Goal: Task Accomplishment & Management: Use online tool/utility

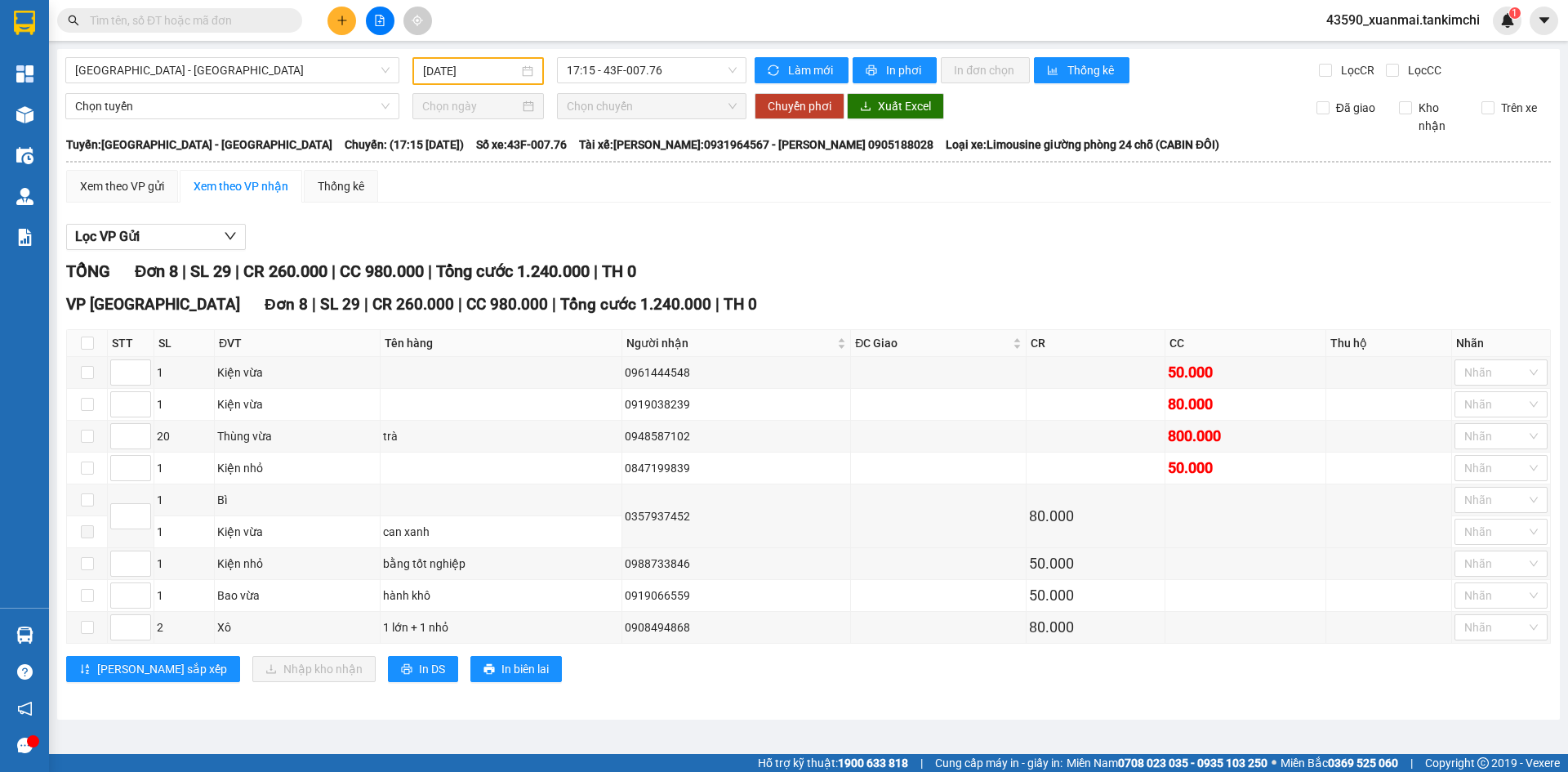
click at [474, 69] on input "[DATE]" at bounding box center [471, 70] width 96 height 18
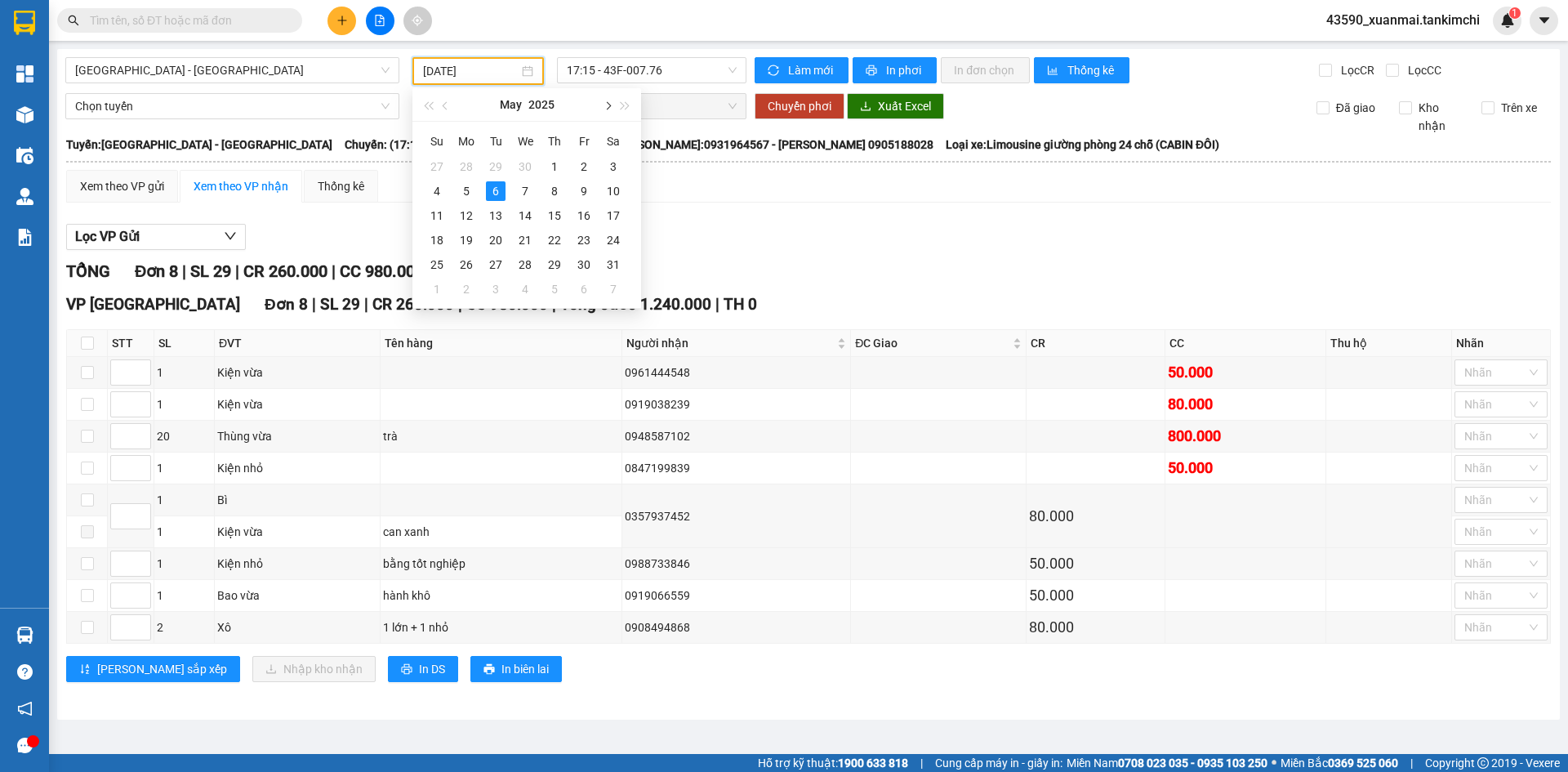
click at [611, 105] on span "button" at bounding box center [607, 106] width 8 height 8
click at [437, 215] on div "14" at bounding box center [436, 215] width 19 height 19
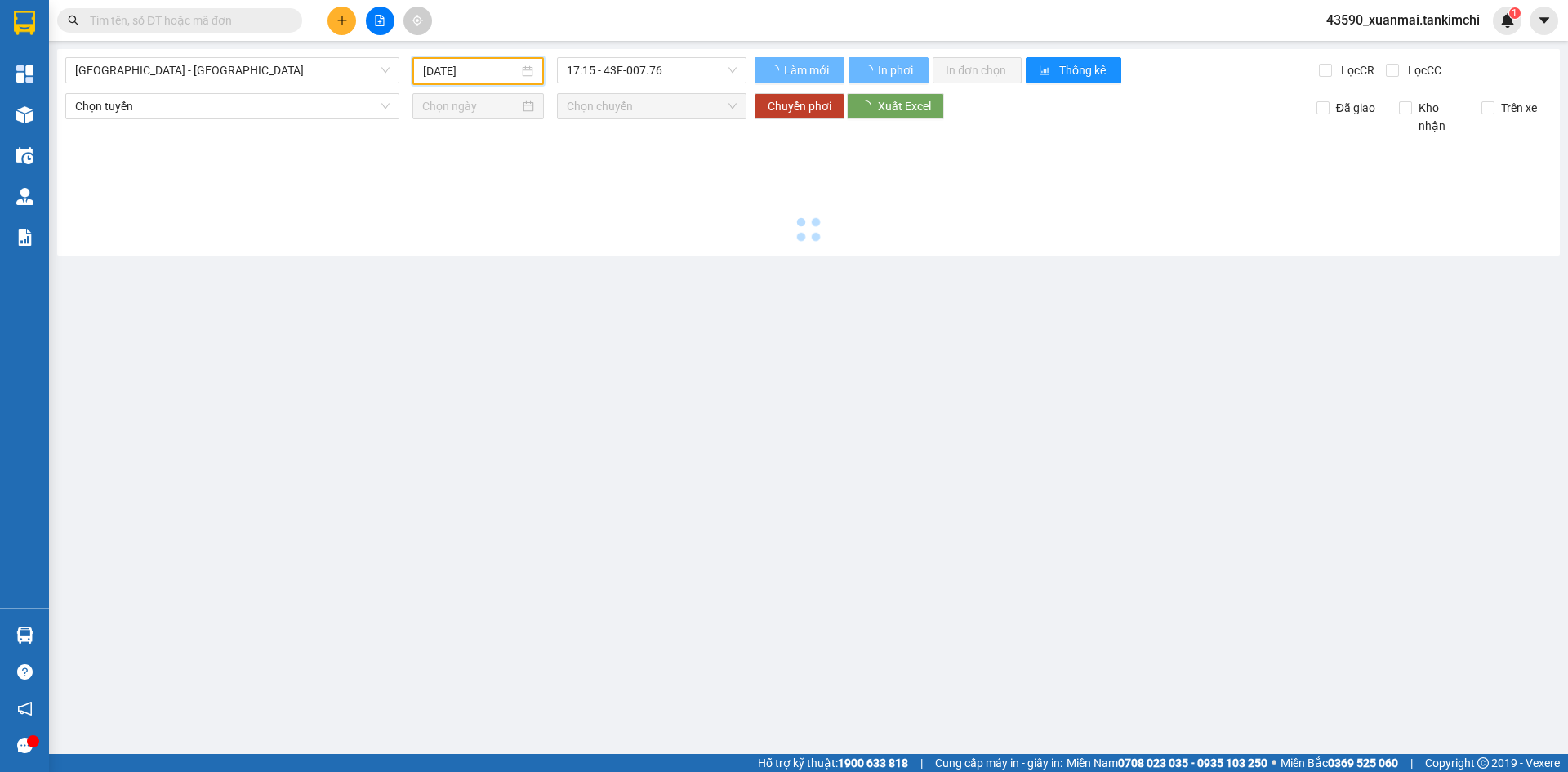
type input "[DATE]"
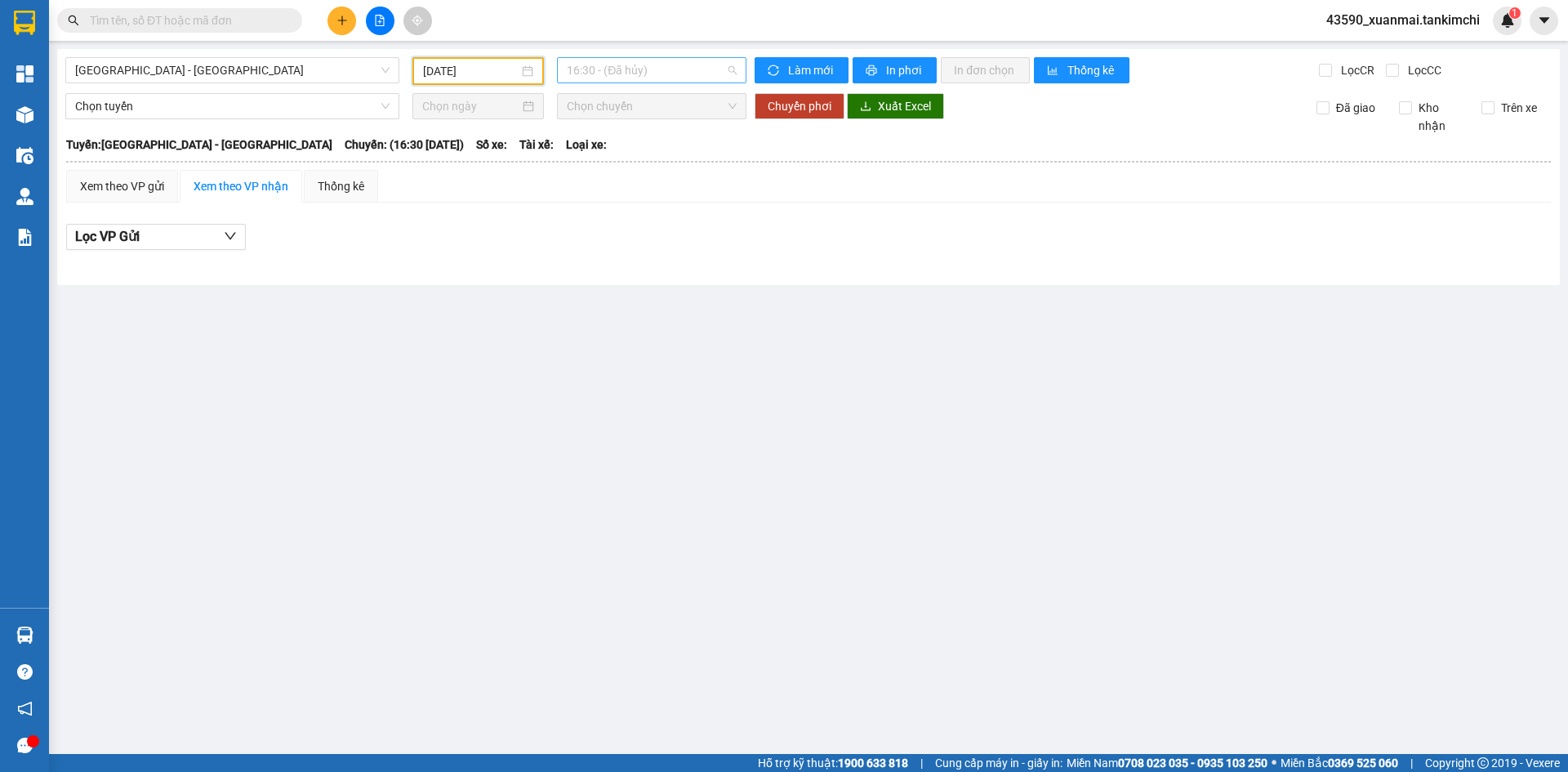
click at [674, 76] on span "16:30 - (Đã hủy)" at bounding box center [652, 70] width 170 height 25
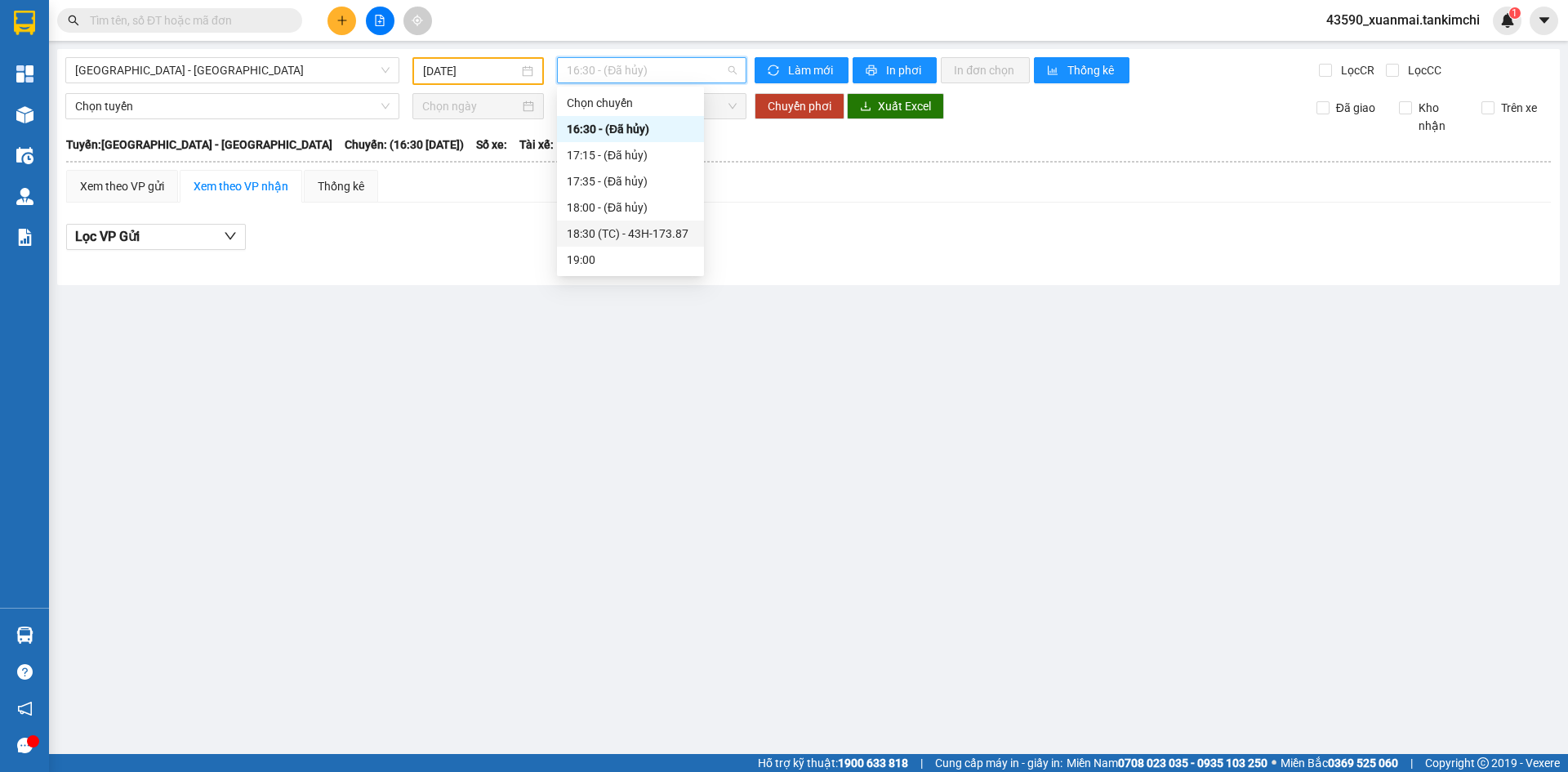
click at [641, 239] on div "18:30 (TC) - 43H-173.87" at bounding box center [631, 233] width 127 height 18
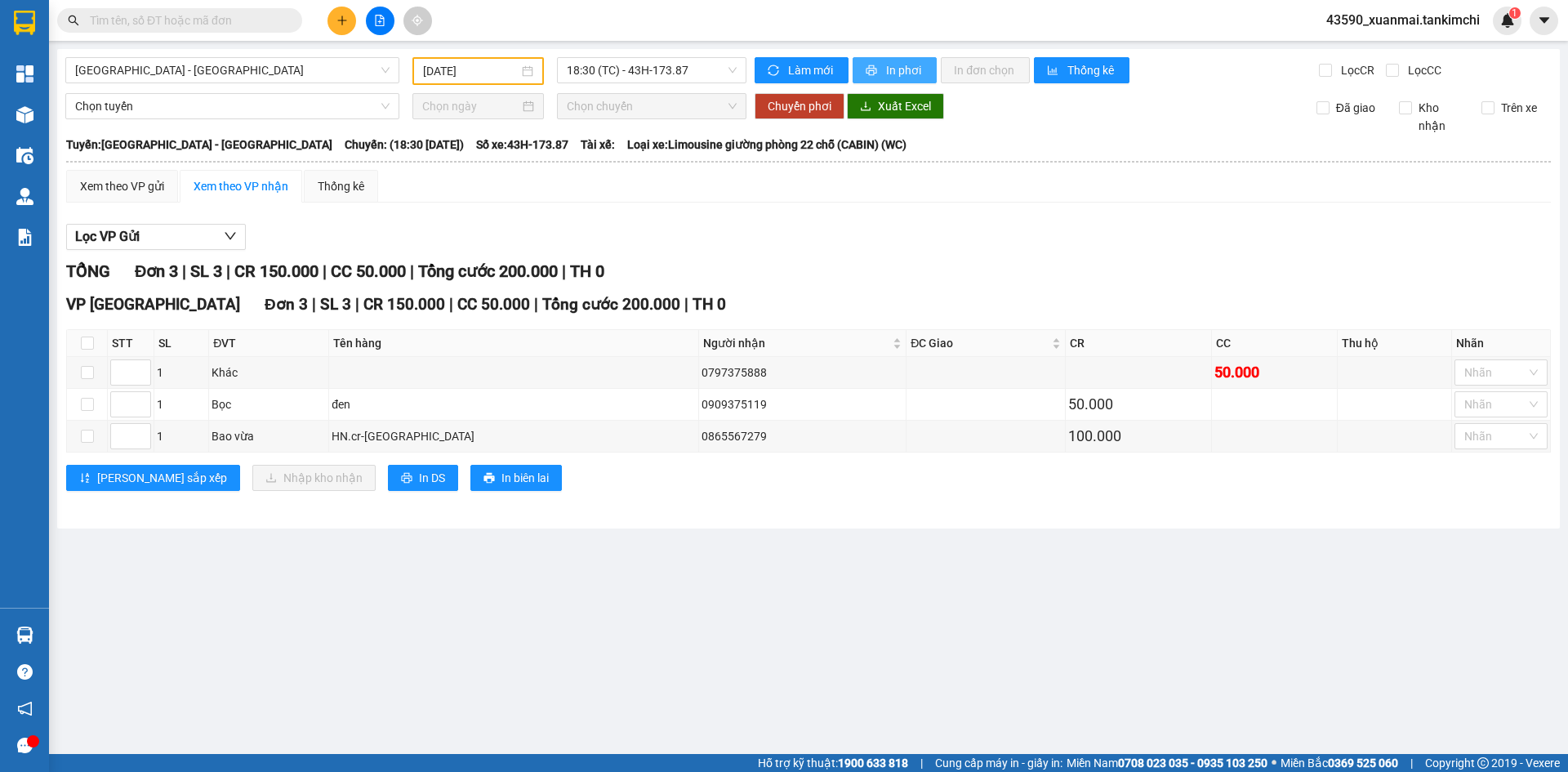
click at [886, 68] on span "In phơi" at bounding box center [905, 69] width 38 height 18
click at [910, 74] on span "In phơi" at bounding box center [905, 69] width 38 height 18
click at [182, 75] on span "[GEOGRAPHIC_DATA] - [GEOGRAPHIC_DATA]" at bounding box center [232, 70] width 315 height 25
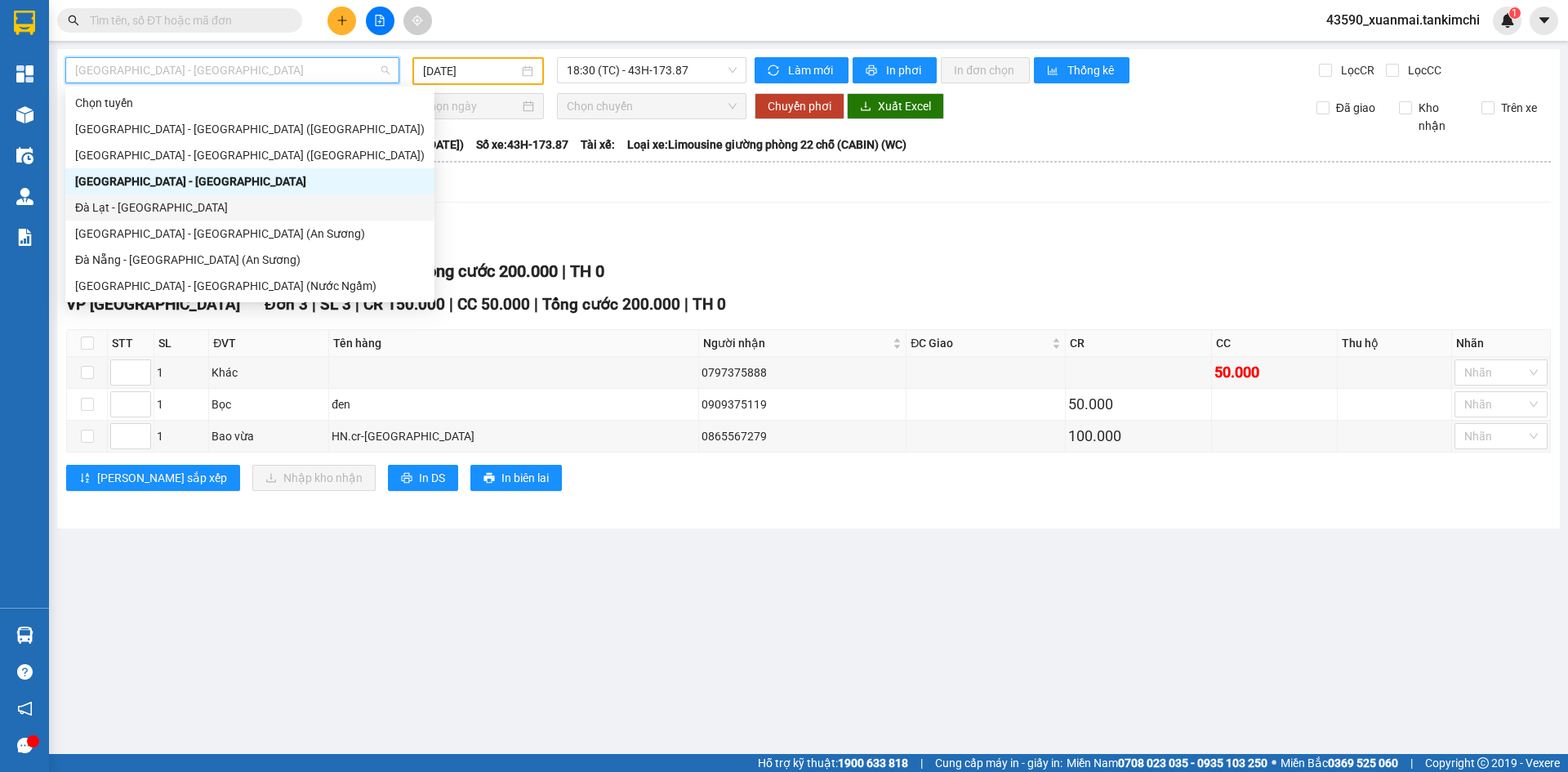
click at [100, 211] on div "Đà Lạt - [GEOGRAPHIC_DATA]" at bounding box center [249, 207] width 350 height 18
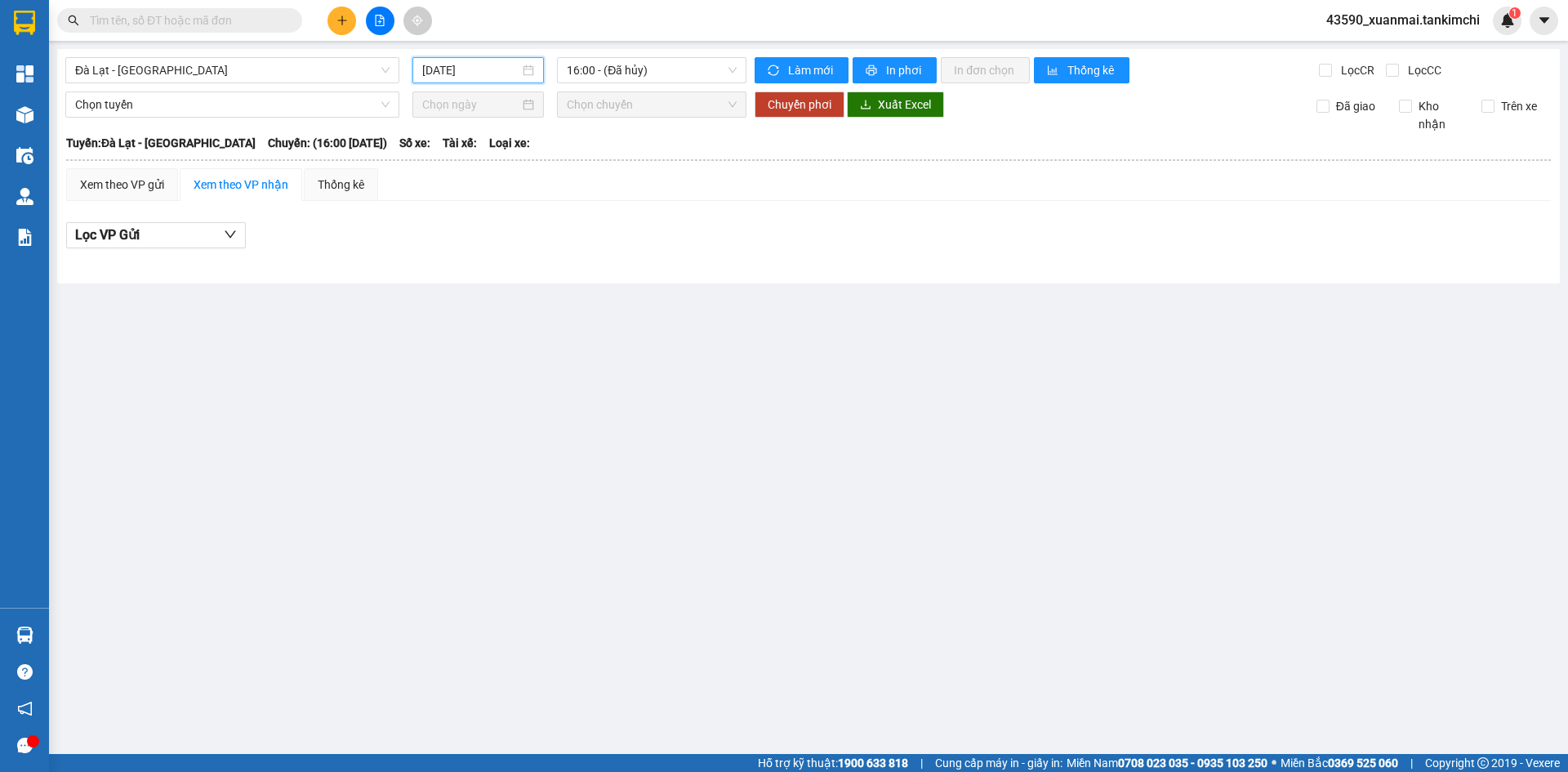
click at [497, 73] on input "[DATE]" at bounding box center [470, 69] width 97 height 18
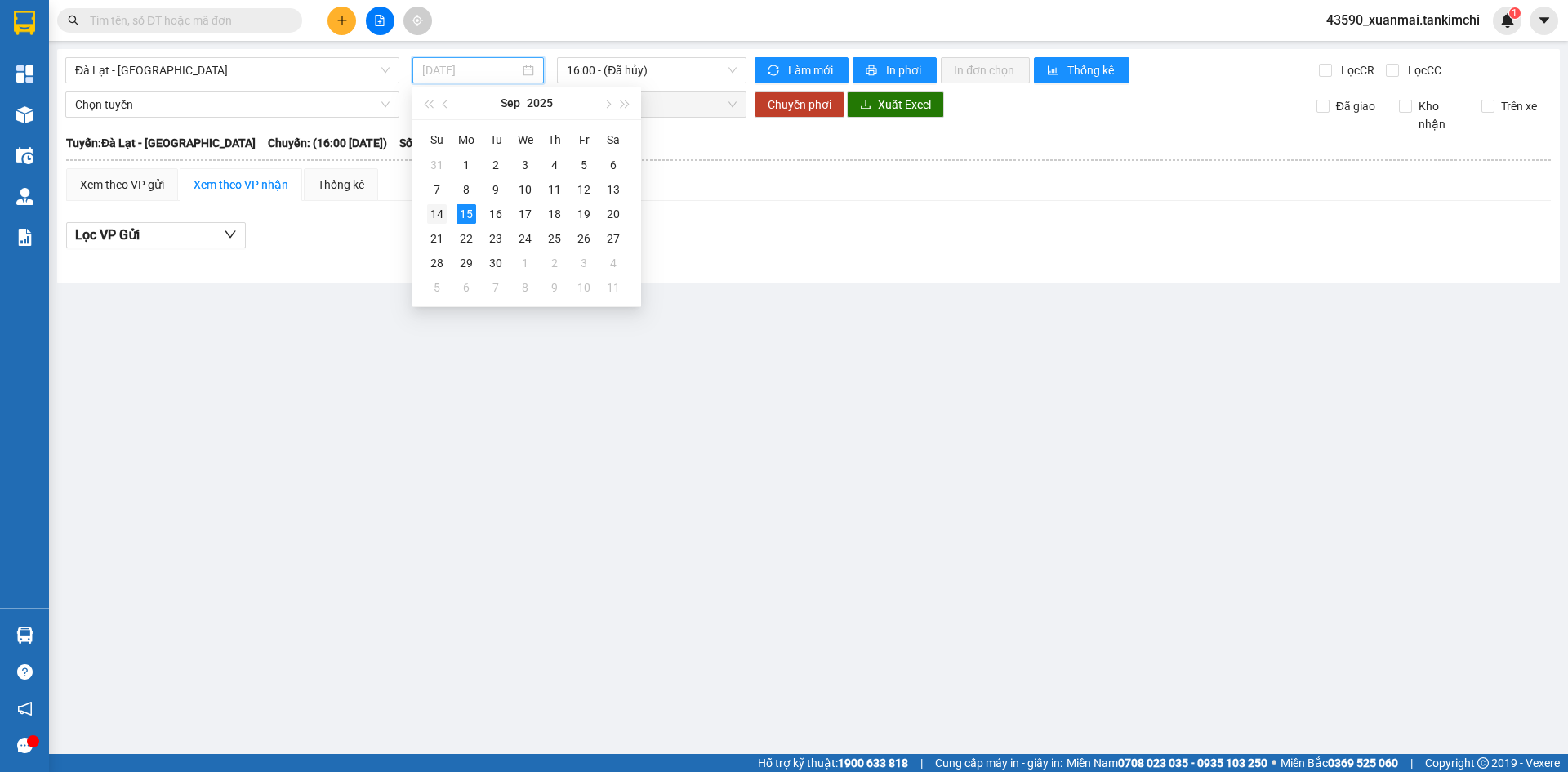
click at [440, 213] on div "14" at bounding box center [436, 213] width 19 height 19
type input "[DATE]"
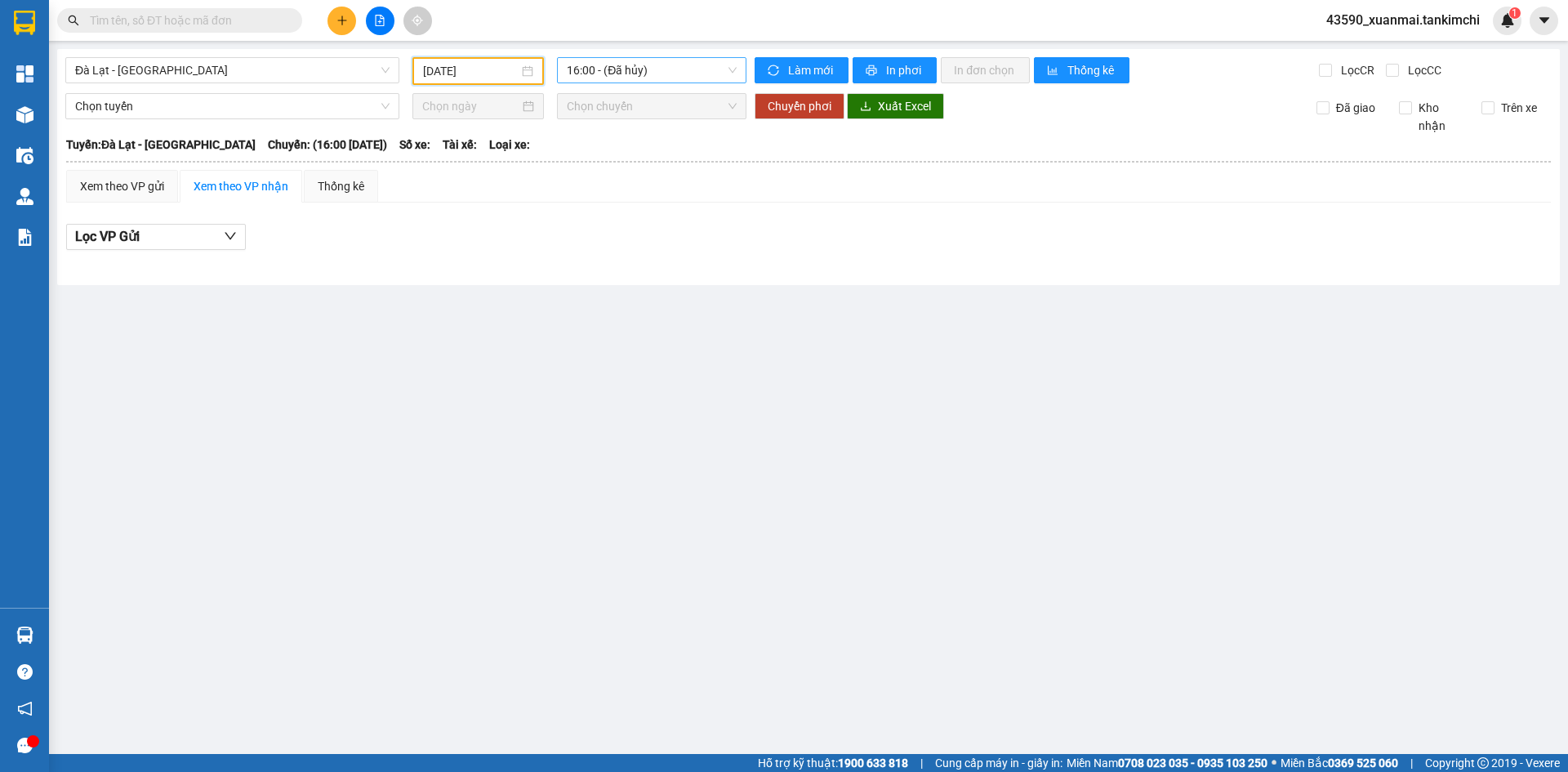
click at [670, 74] on span "16:00 - (Đã hủy)" at bounding box center [652, 70] width 170 height 25
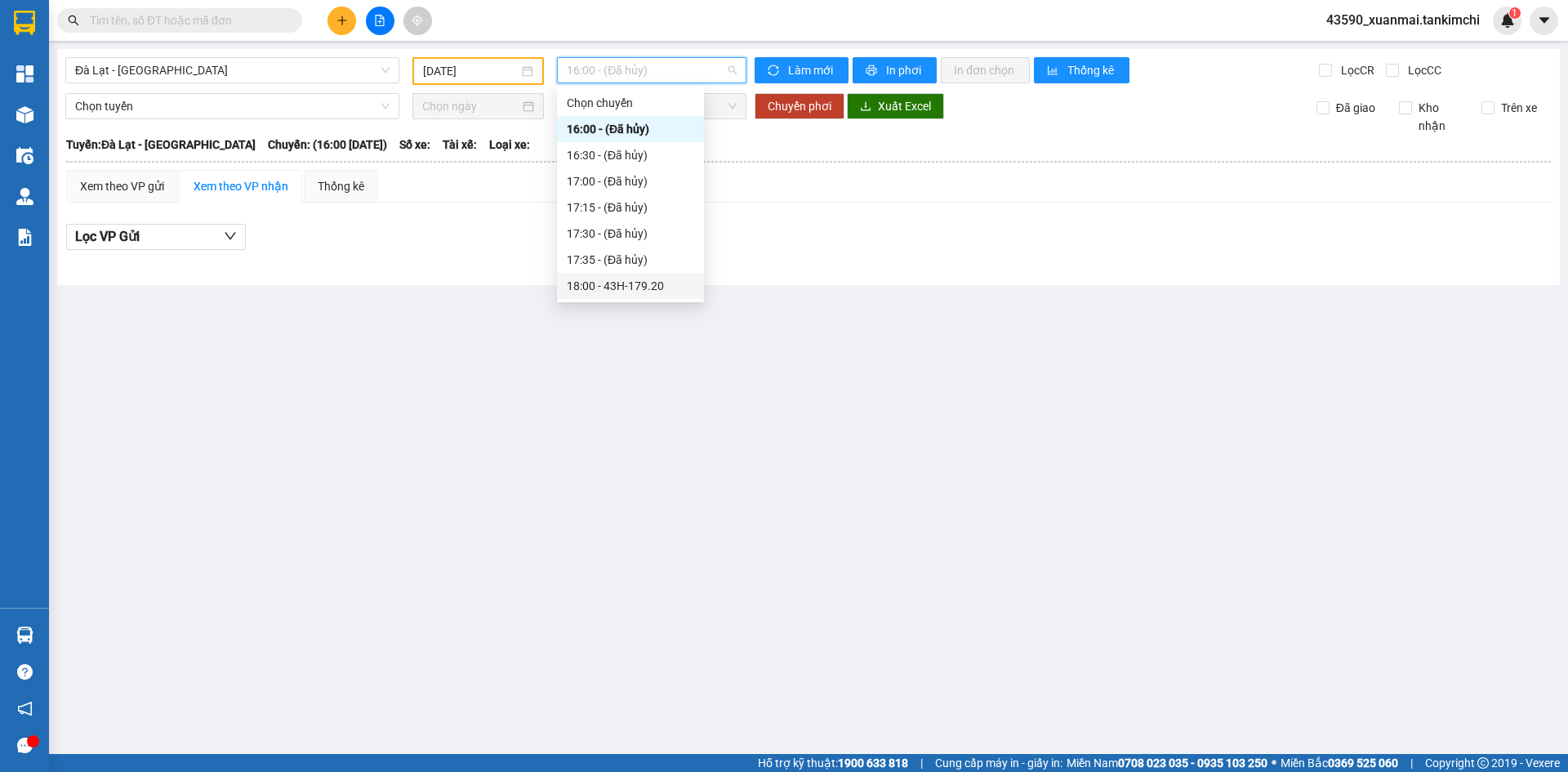
click at [641, 287] on div "18:00 - 43H-179.20" at bounding box center [631, 285] width 127 height 18
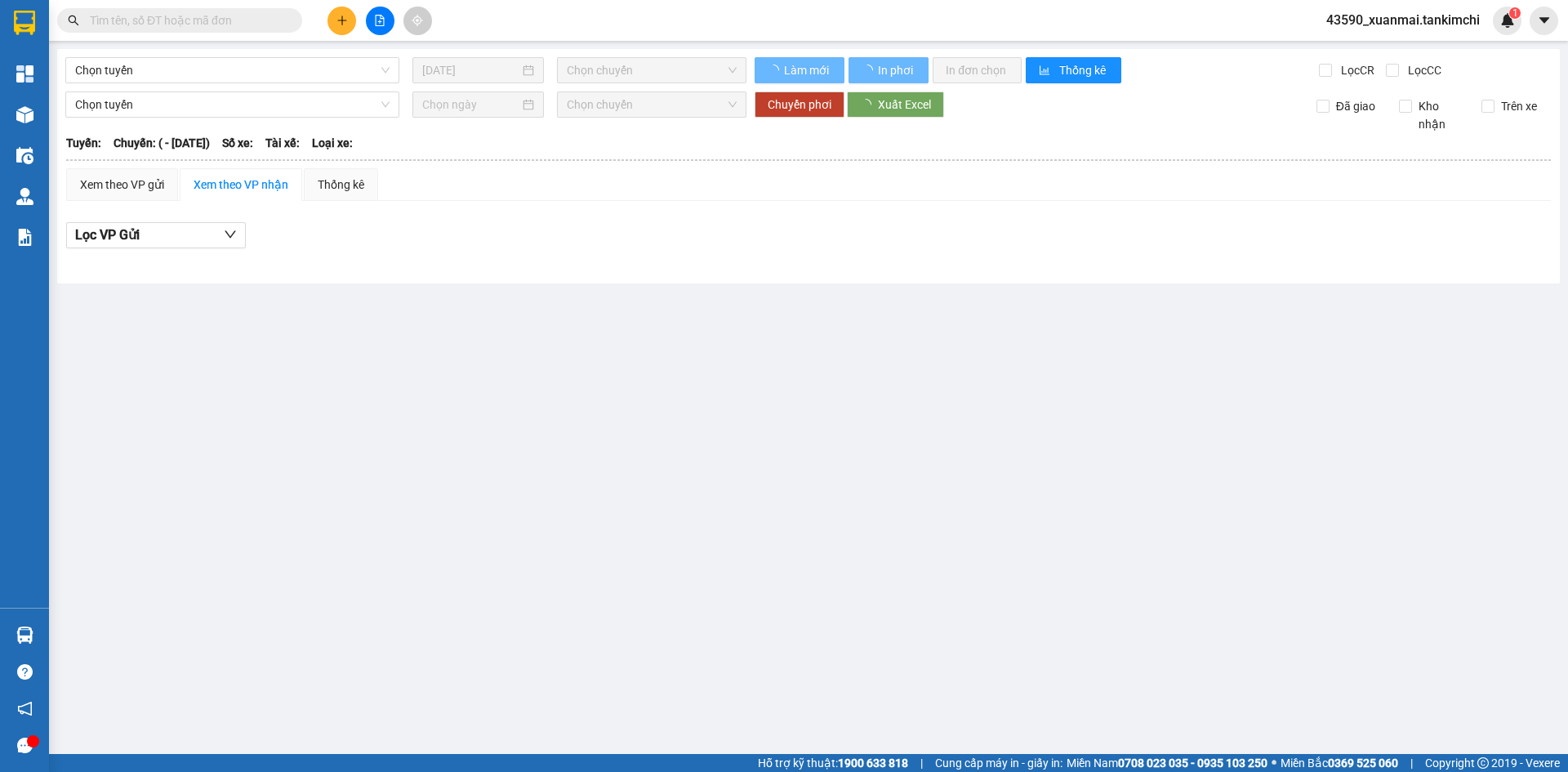
type input "[DATE]"
